Goal: Navigation & Orientation: Find specific page/section

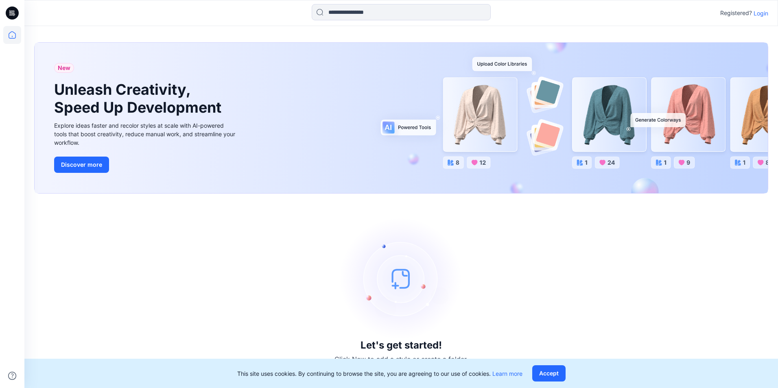
click at [599, 297] on div "Let's get started! Click New to add a style or create a folder." at bounding box center [401, 291] width 734 height 175
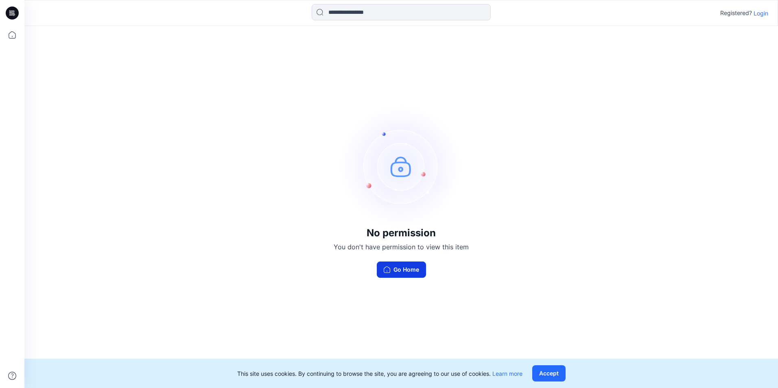
click at [399, 274] on button "Go Home" at bounding box center [401, 270] width 49 height 16
click at [527, 191] on div "No permission You don't have permission to view this item Go Home" at bounding box center [401, 191] width 754 height 331
click at [760, 15] on p "Login" at bounding box center [761, 13] width 15 height 9
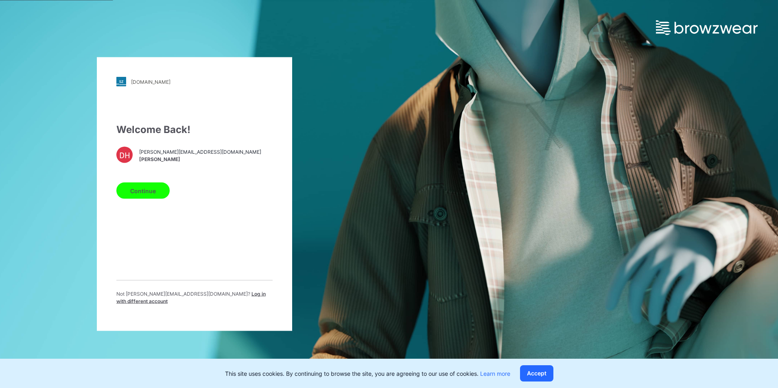
click at [146, 160] on span "[PERSON_NAME]" at bounding box center [200, 158] width 122 height 7
click at [143, 197] on button "Continue" at bounding box center [142, 191] width 53 height 16
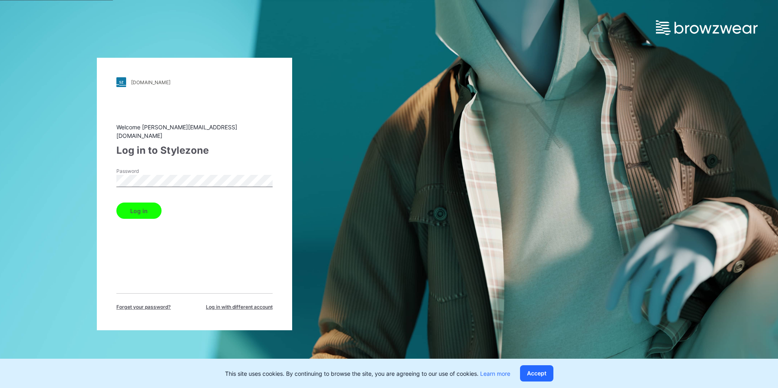
click at [134, 208] on button "Log in" at bounding box center [138, 211] width 45 height 16
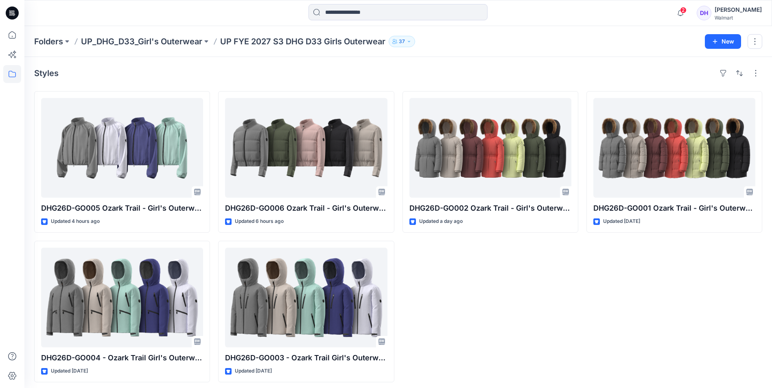
click at [505, 322] on div "DHG26D-GO002 Ozark Trail - Girl's Outerwear-Parka Jkt Opt.2 Updated a day ago" at bounding box center [491, 236] width 176 height 291
click at [507, 302] on div "DHG26D-GO002 Ozark Trail - Girl's Outerwear-Parka Jkt Opt.2 Updated a day ago" at bounding box center [491, 236] width 176 height 291
drag, startPoint x: 519, startPoint y: 338, endPoint x: 460, endPoint y: 259, distance: 98.8
click at [519, 338] on div "DHG26D-GO002 Ozark Trail - Girl's Outerwear-Parka Jkt Opt.2 Updated a day ago" at bounding box center [491, 236] width 176 height 291
